Goal: Check status: Check status

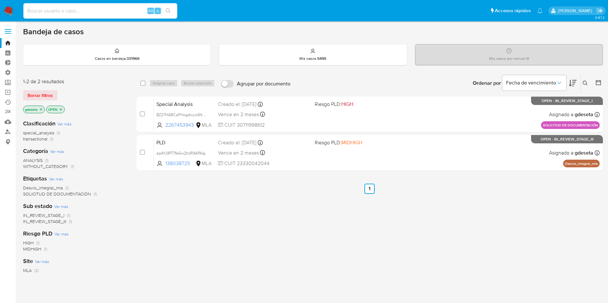
click at [129, 9] on input at bounding box center [100, 11] width 154 height 8
paste input "Kp9b9oaWO37oLnEfrx55AxWi"
type input "Kp9b9oaWO37oLnEfrx55AxWi"
click at [169, 10] on icon "search-icon" at bounding box center [168, 10] width 5 height 5
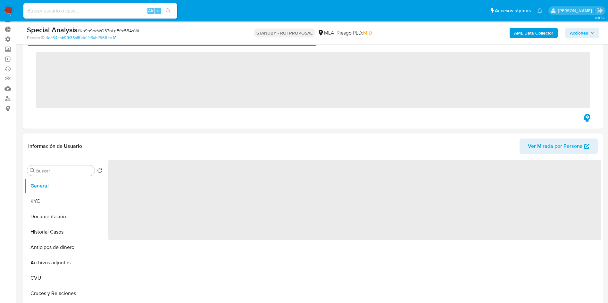
scroll to position [48, 0]
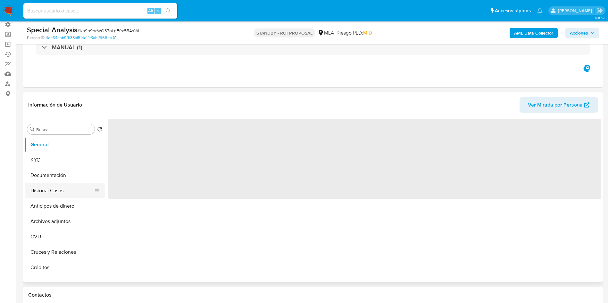
click at [51, 195] on button "Historial Casos" at bounding box center [62, 190] width 75 height 15
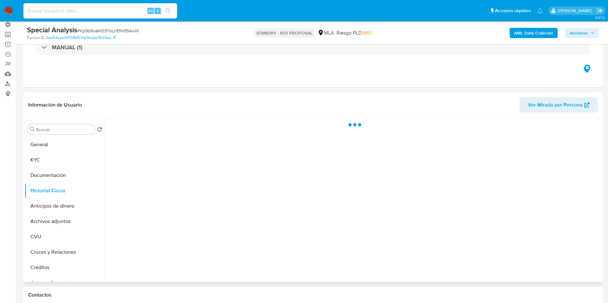
select select "10"
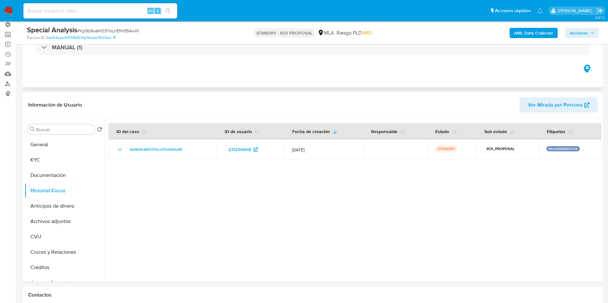
scroll to position [0, 0]
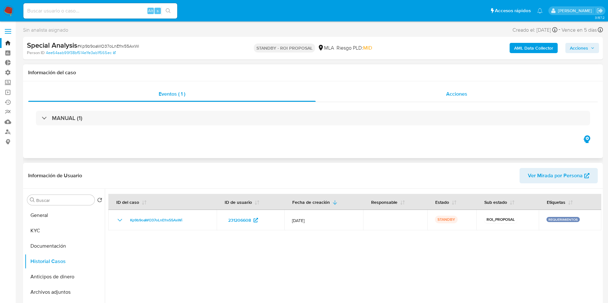
click at [456, 90] on span "Acciones" at bounding box center [456, 93] width 21 height 7
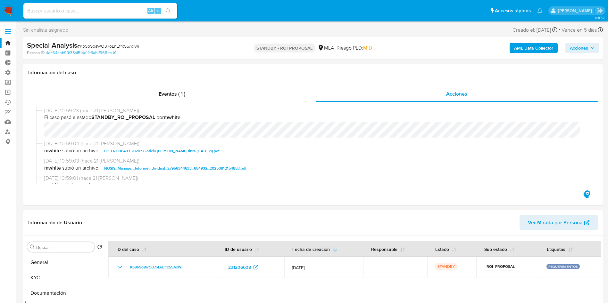
click at [115, 7] on input at bounding box center [100, 11] width 154 height 8
paste input "ChYsc2KaiU0SqiIJ2s3rNGJv"
type input "ChYsc2KaiU0SqiIJ2s3rNGJv"
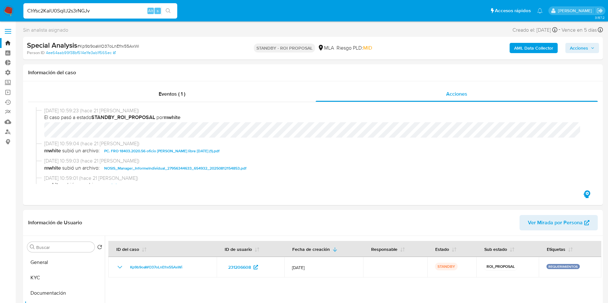
click at [168, 11] on icon "search-icon" at bounding box center [168, 10] width 5 height 5
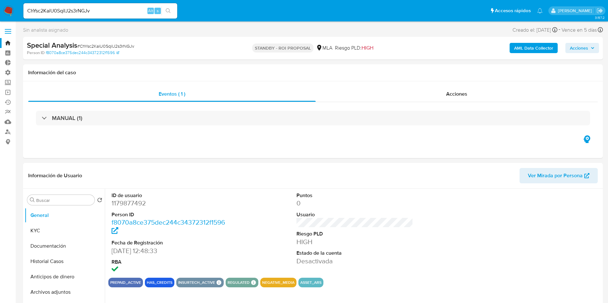
select select "10"
click at [448, 93] on span "Acciones" at bounding box center [456, 93] width 21 height 7
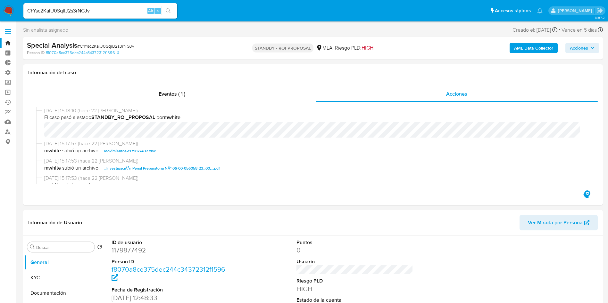
click at [103, 12] on input "ChYsc2KaiU0SqiIJ2s3rNGJv" at bounding box center [100, 11] width 154 height 8
click at [168, 13] on icon "search-icon" at bounding box center [168, 10] width 5 height 5
